Goal: Information Seeking & Learning: Check status

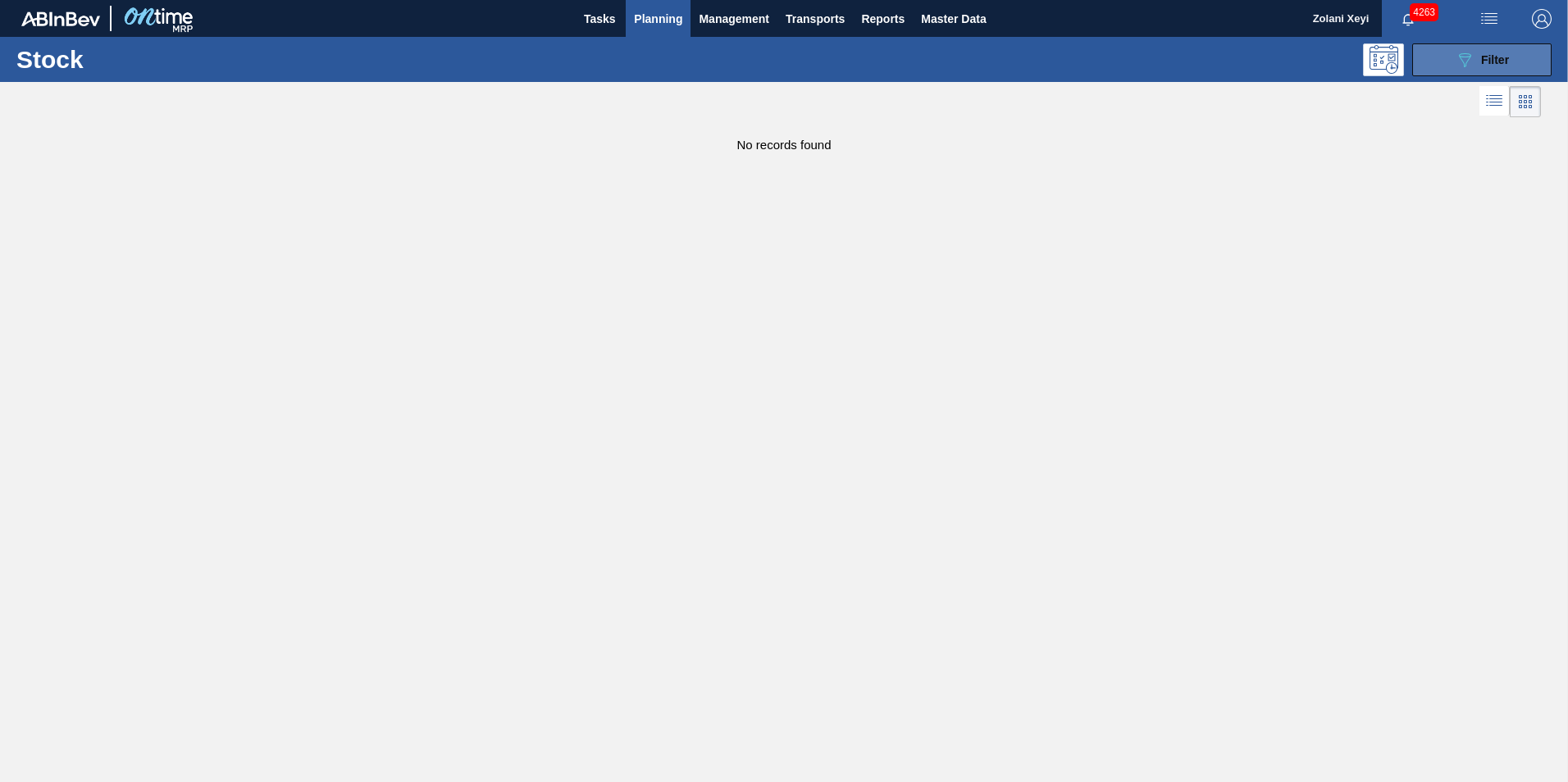
click at [1453, 58] on button "089F7B8B-B2A5-4AFE-B5C0-19BA573D28AC Filter" at bounding box center [1481, 59] width 139 height 33
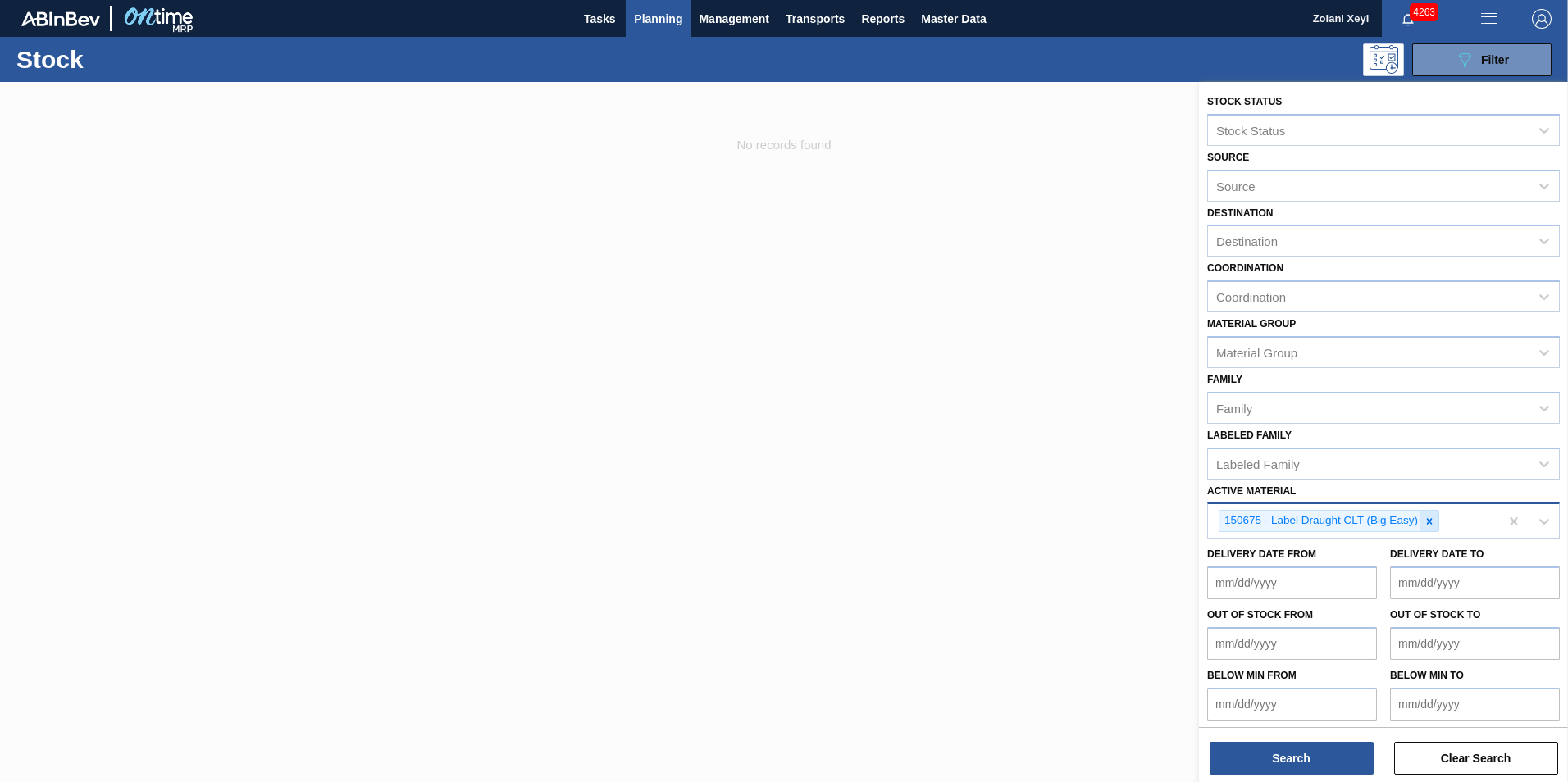
click at [1429, 520] on icon at bounding box center [1430, 520] width 6 height 6
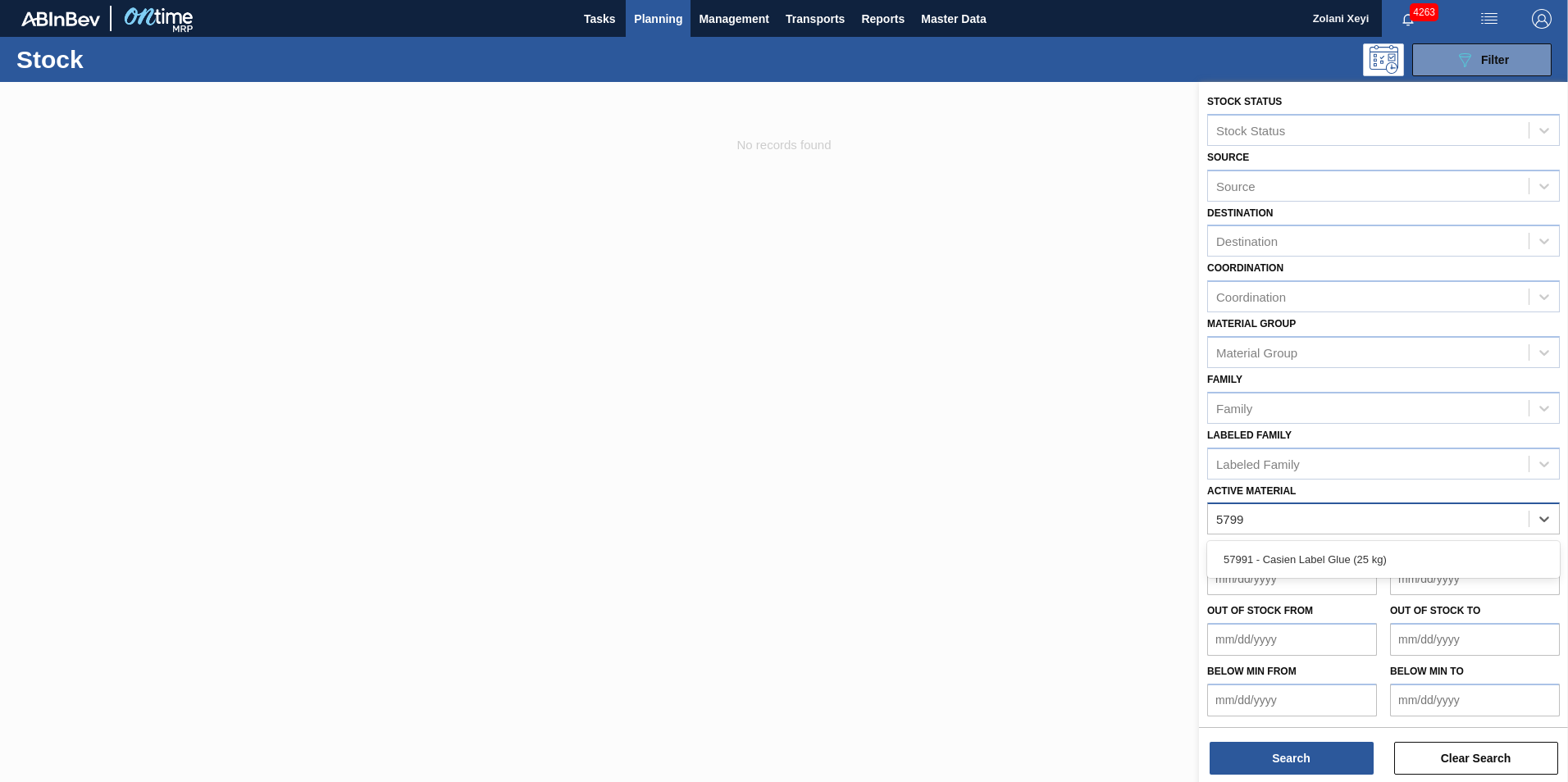
type Material "57991"
click at [1321, 556] on div "57991 - Casien Label Glue (25 kg)" at bounding box center [1383, 560] width 352 height 31
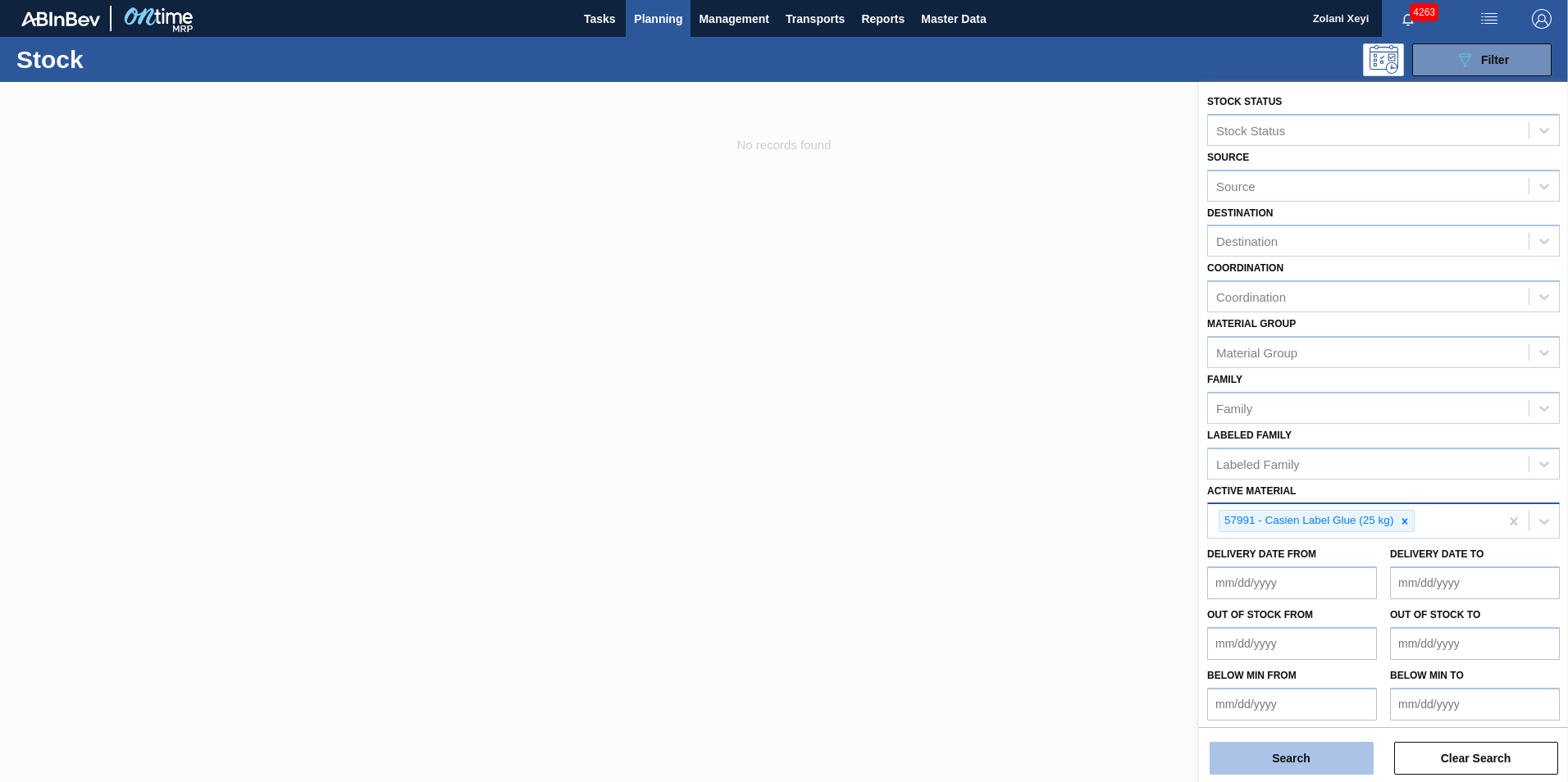
click at [1318, 755] on button "Search" at bounding box center [1291, 758] width 164 height 33
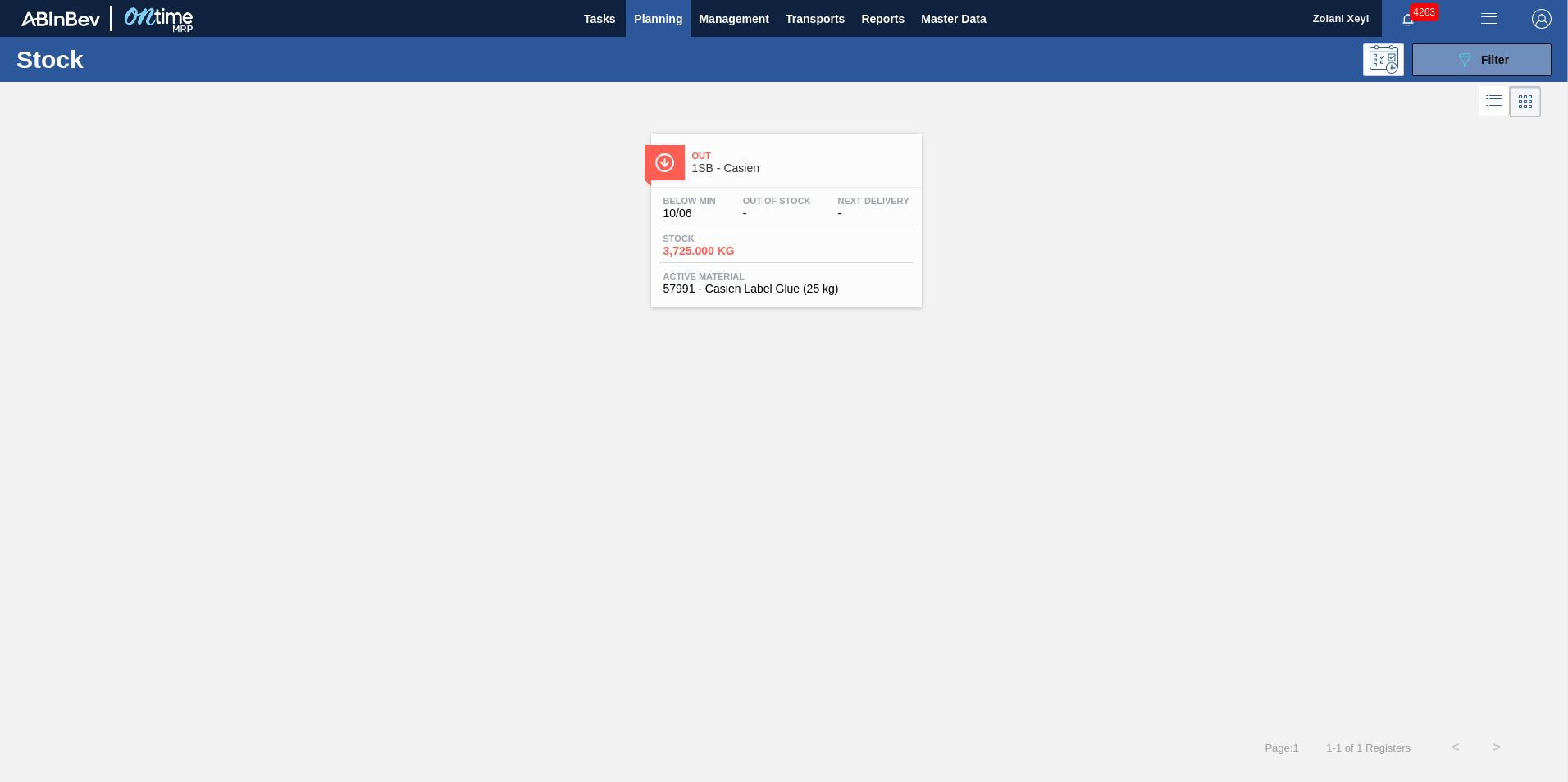
click at [792, 230] on div "Below Min 10/06 Out Of Stock - Next Delivery - Stock 3,725.000 KG Active Materi…" at bounding box center [786, 243] width 271 height 111
